Goal: Find contact information: Find contact information

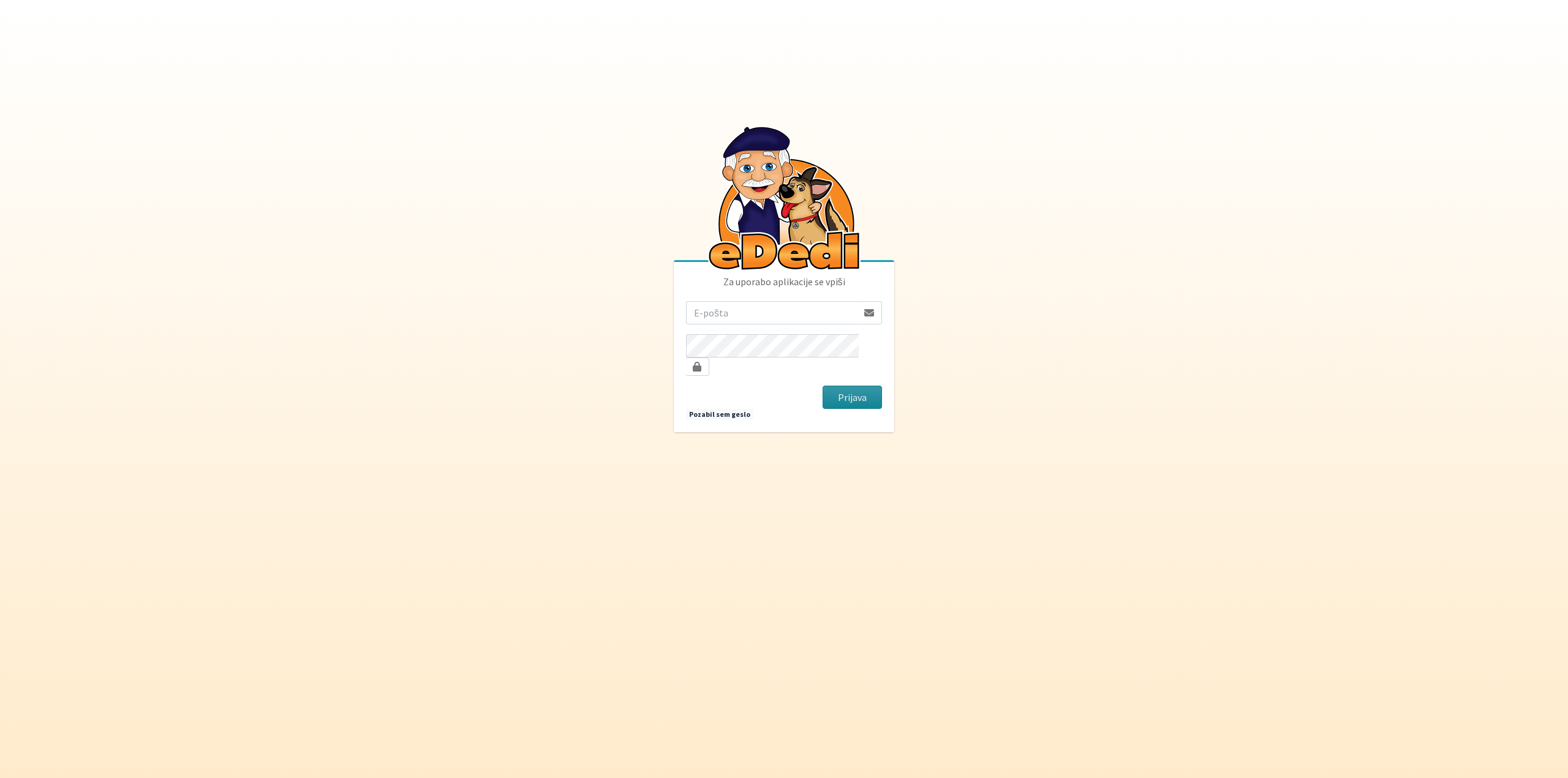
type input "[EMAIL_ADDRESS][DOMAIN_NAME]"
click at [871, 389] on button "Prijava" at bounding box center [852, 397] width 60 height 23
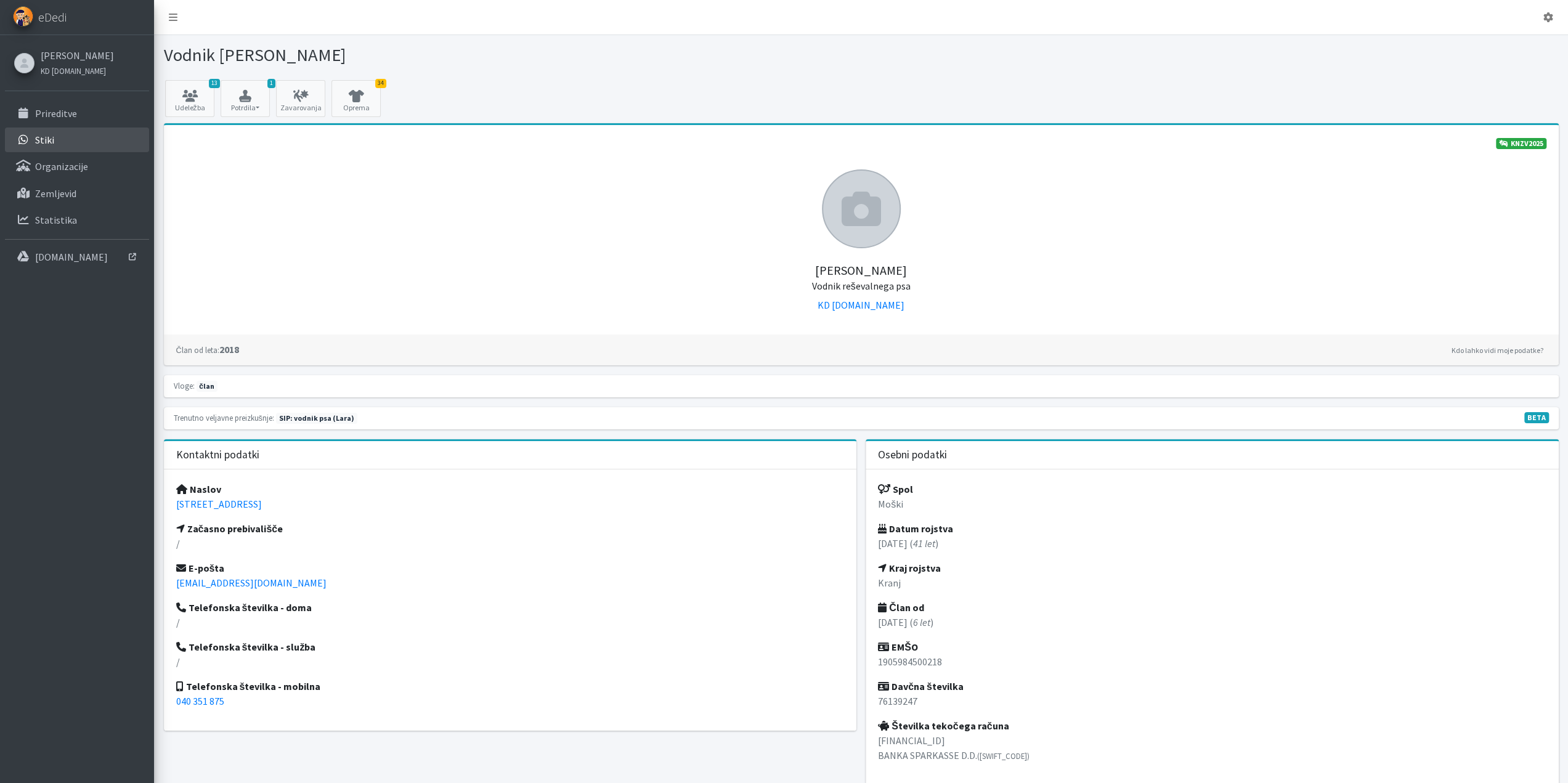
click at [93, 149] on link "Stiki" at bounding box center [77, 139] width 144 height 25
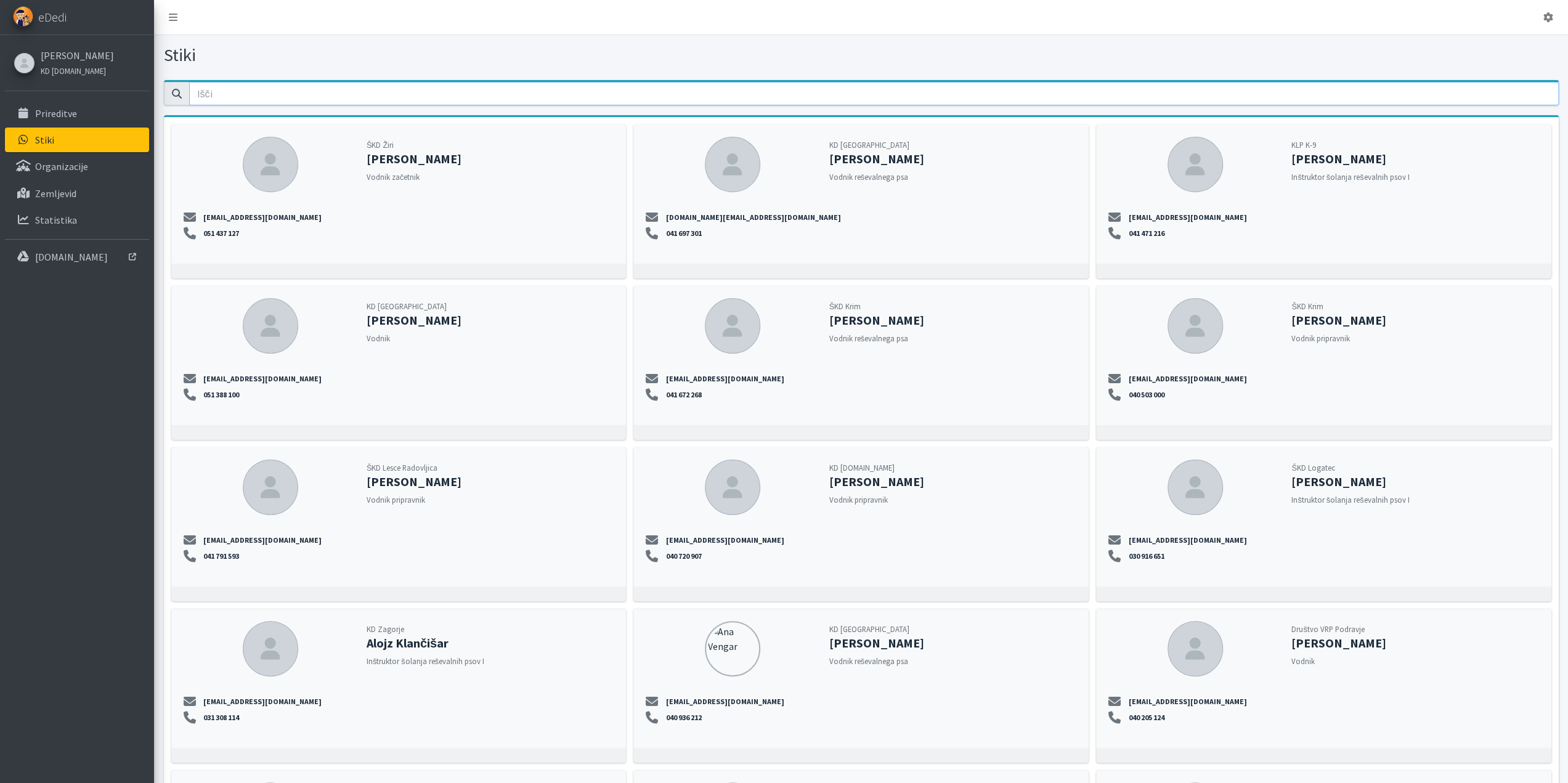
click at [346, 93] on input "email" at bounding box center [874, 93] width 1370 height 23
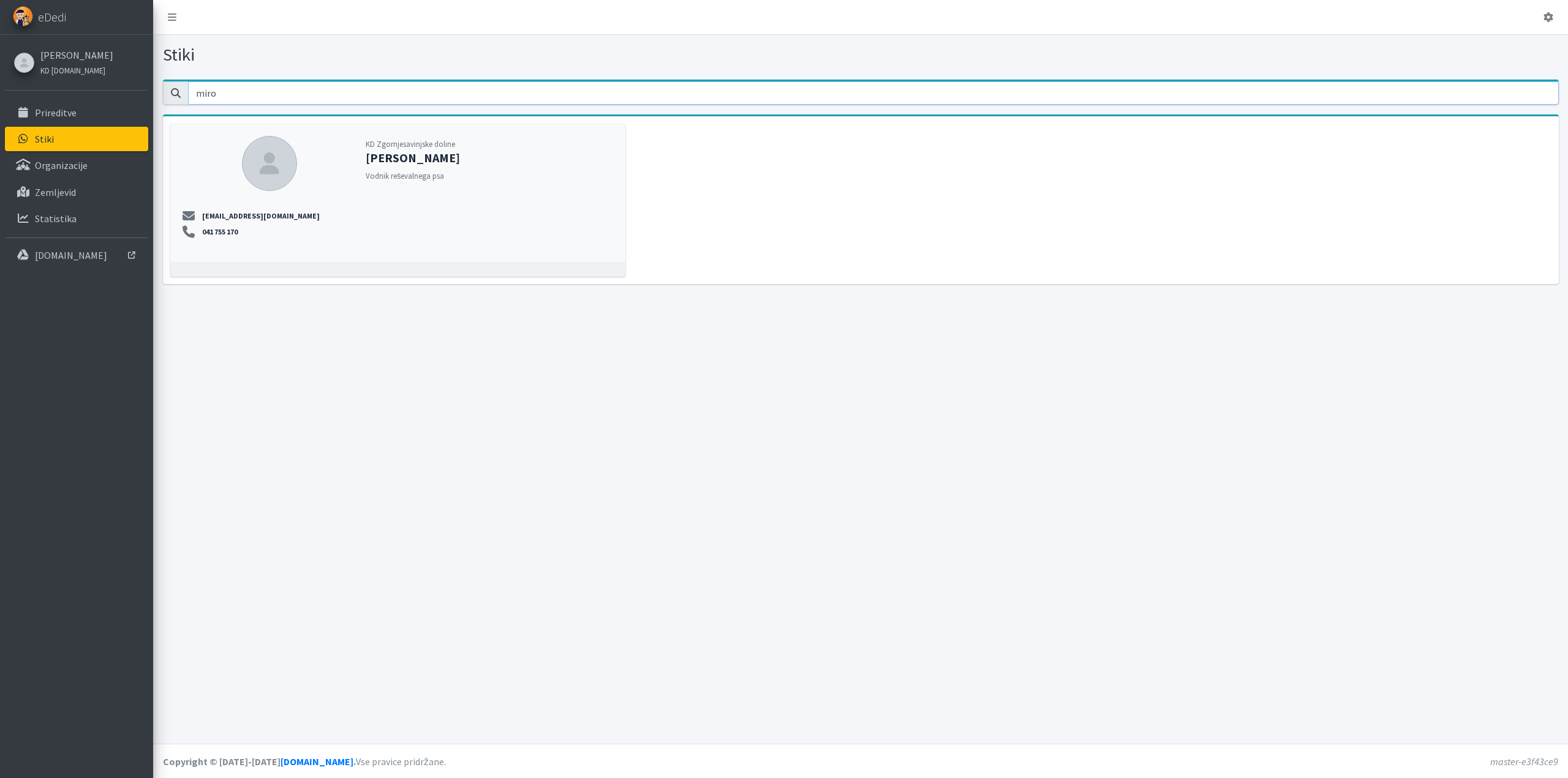
type input "miro"
